Goal: Information Seeking & Learning: Learn about a topic

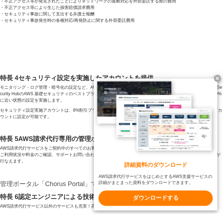
scroll to position [1798, 0]
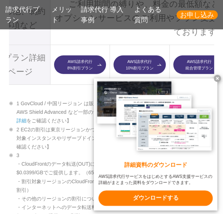
click at [216, 77] on x-t at bounding box center [216, 78] width 7 height 7
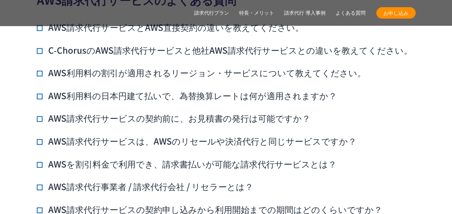
scroll to position [4808, 0]
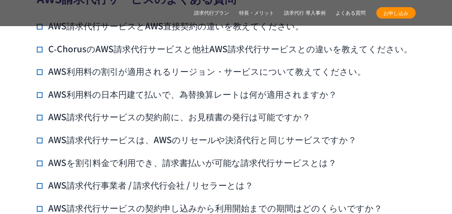
click at [192, 55] on h3 "C‑ChorusのAWS請求代行サービスと他社AWS請求代行サービスとの違いを教えてください。" at bounding box center [225, 49] width 376 height 12
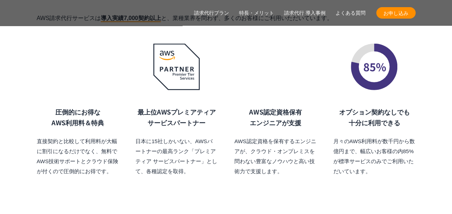
scroll to position [4876, 0]
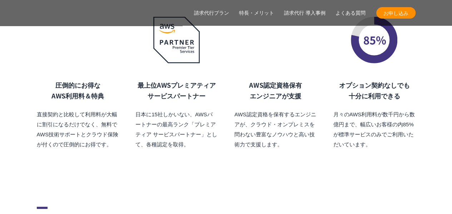
scroll to position [4950, 0]
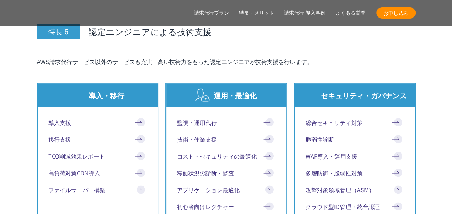
scroll to position [3732, 0]
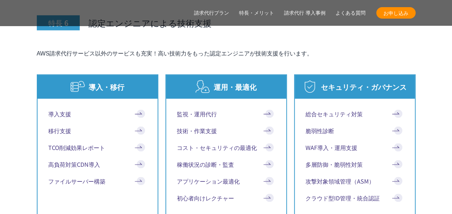
click at [222, 193] on link "クラウド型ID管理・統合認証" at bounding box center [355, 197] width 99 height 9
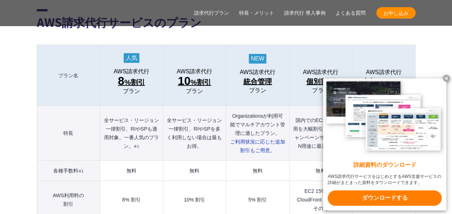
scroll to position [772, 0]
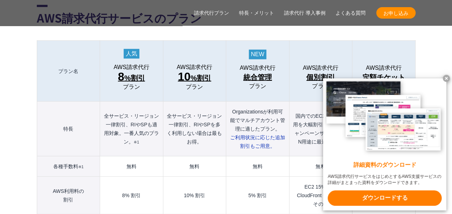
click at [447, 77] on x-t at bounding box center [446, 78] width 7 height 7
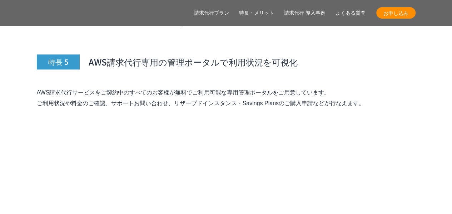
scroll to position [3050, 0]
click at [352, 11] on img at bounding box center [226, 11] width 379 height 0
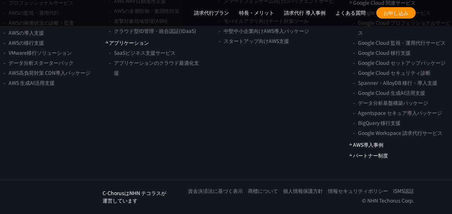
scroll to position [5782, 0]
click at [296, 14] on link "請求代行 導入事例" at bounding box center [304, 13] width 41 height 8
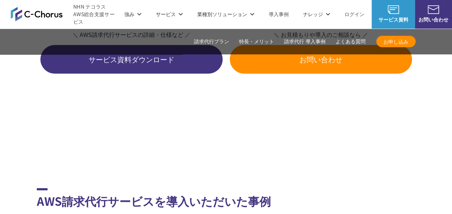
scroll to position [3520, 0]
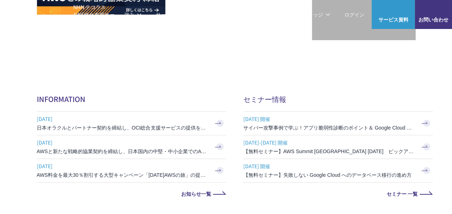
scroll to position [228, 0]
click at [208, 99] on h2 "INFORMATION" at bounding box center [132, 98] width 190 height 10
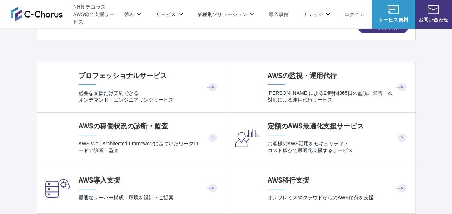
scroll to position [1446, 0]
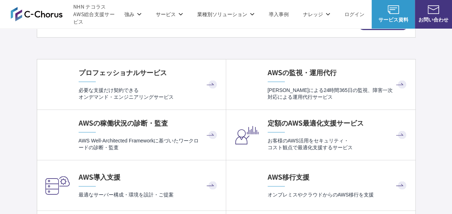
click at [303, 87] on p "有人による24時間365日の監視、障害一次対応による運用代行サービス" at bounding box center [338, 94] width 141 height 14
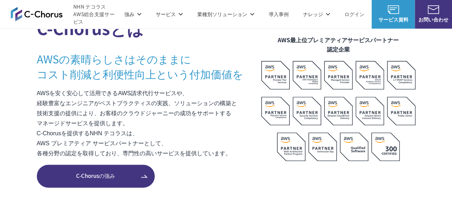
scroll to position [444, 0]
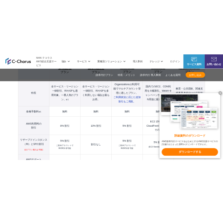
scroll to position [812, 0]
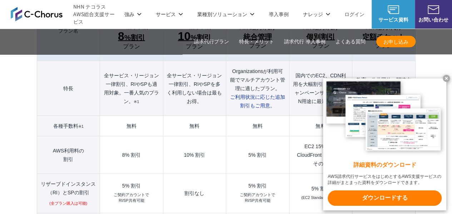
click at [447, 77] on x-t at bounding box center [446, 78] width 7 height 7
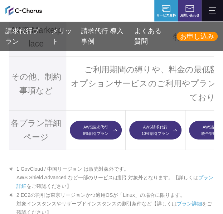
scroll to position [0, 0]
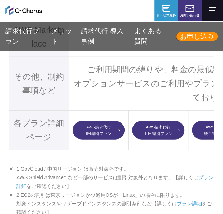
drag, startPoint x: 57, startPoint y: 163, endPoint x: 8, endPoint y: 123, distance: 62.6
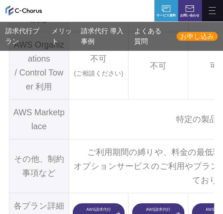
click at [20, 100] on th "AWS Organizations / Control Tower 利用" at bounding box center [39, 66] width 60 height 68
drag, startPoint x: 15, startPoint y: 120, endPoint x: 55, endPoint y: 160, distance: 56.6
click at [55, 100] on th "AWS Organizations / Control Tower 利用" at bounding box center [39, 66] width 60 height 68
copy th "AWS Organizations / Control Tower 利用"
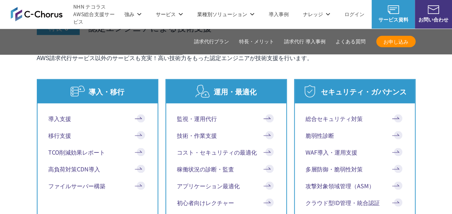
scroll to position [3727, 0]
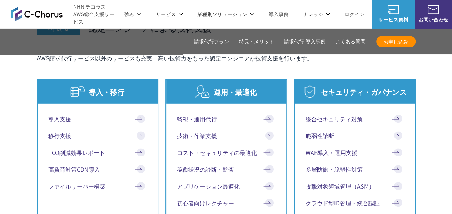
click at [215, 114] on link "監視・運用代行" at bounding box center [226, 118] width 99 height 9
click at [63, 114] on link "導入支援" at bounding box center [97, 118] width 99 height 9
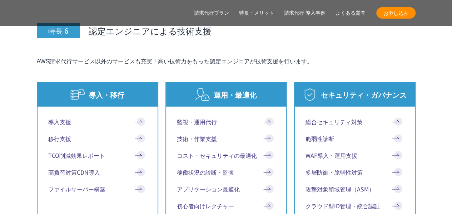
scroll to position [3726, 0]
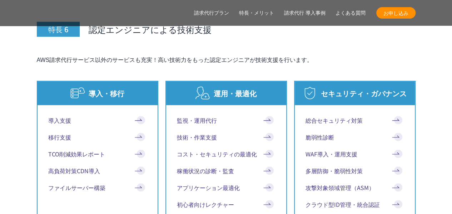
click at [138, 133] on link "移行支援" at bounding box center [97, 137] width 99 height 9
click at [228, 200] on link "初心者向けレクチャー" at bounding box center [226, 204] width 99 height 9
click at [340, 200] on link "クラウド型ID管理・統合認証" at bounding box center [355, 204] width 99 height 9
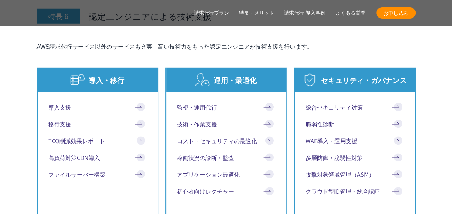
scroll to position [3740, 0]
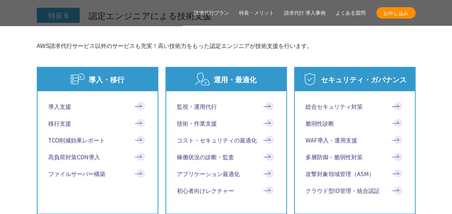
click at [147, 182] on ul "導入支援 移行支援 TCO削減効果レポート 高負荷対策CDN導入 ファイルサーバー構築" at bounding box center [98, 149] width 120 height 116
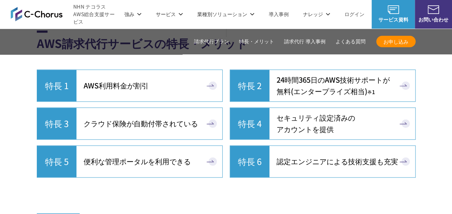
scroll to position [1822, 0]
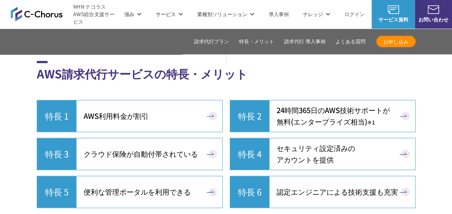
click at [300, 186] on span "認定エンジニアによる技術支援も充実" at bounding box center [338, 191] width 122 height 11
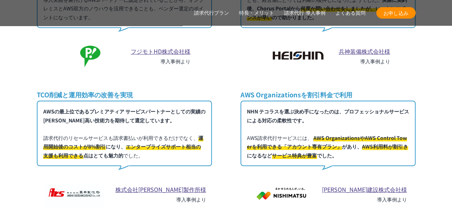
scroll to position [4238, 0]
